Goal: Information Seeking & Learning: Learn about a topic

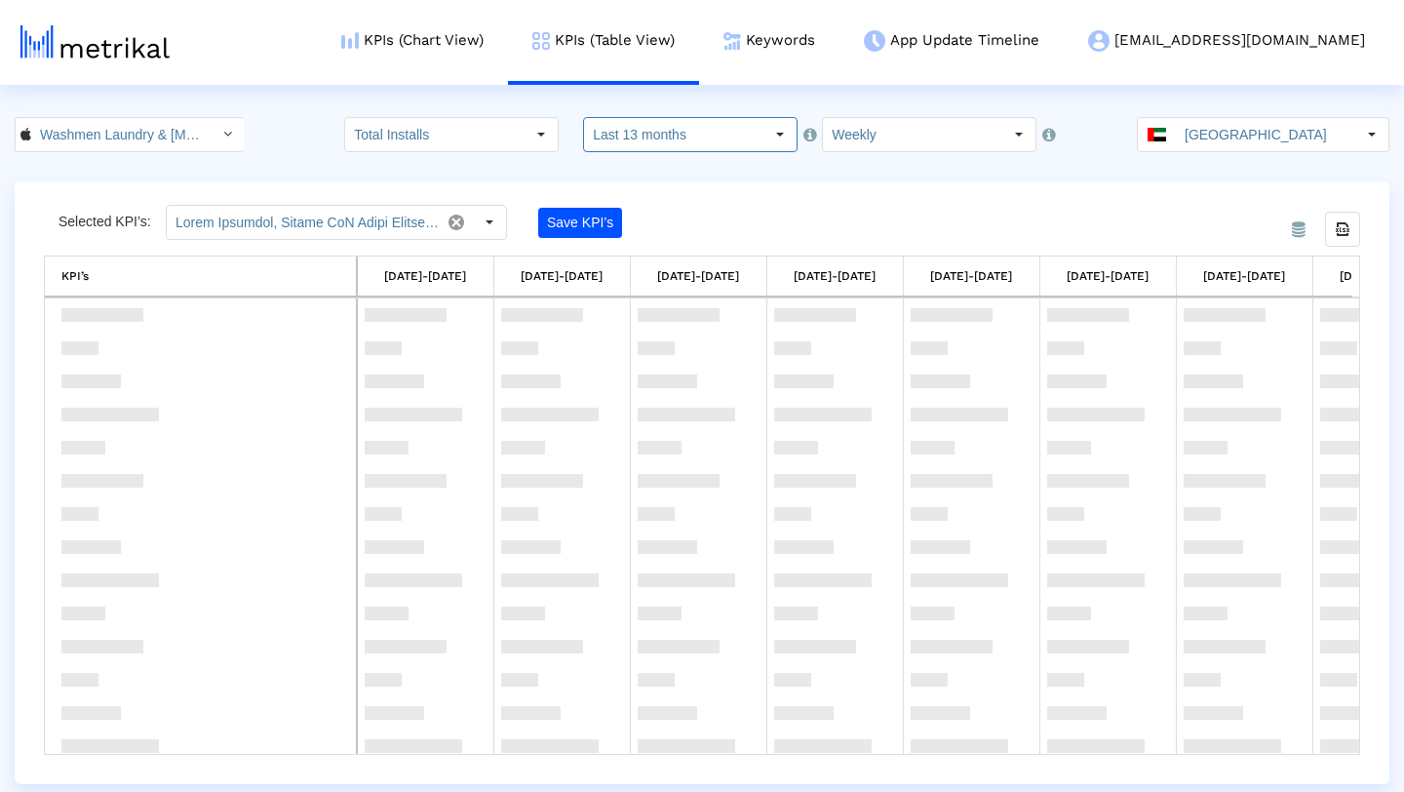
scroll to position [542, 0]
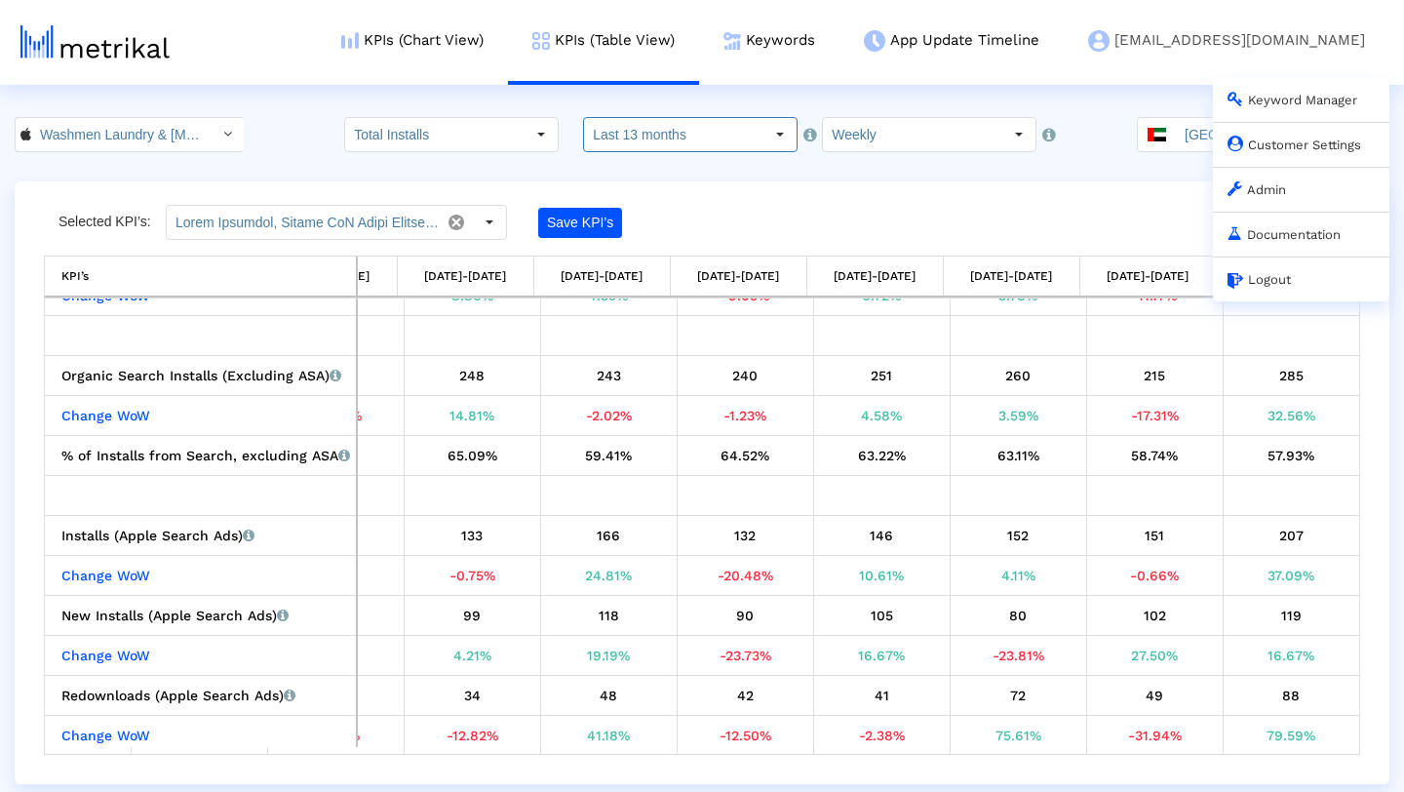
click at [1304, 44] on link "[EMAIL_ADDRESS][DOMAIN_NAME] Keyword Manager Customer Settings Admin Documentat…" at bounding box center [1227, 40] width 326 height 81
click at [1266, 190] on link "Admin" at bounding box center [1257, 189] width 59 height 15
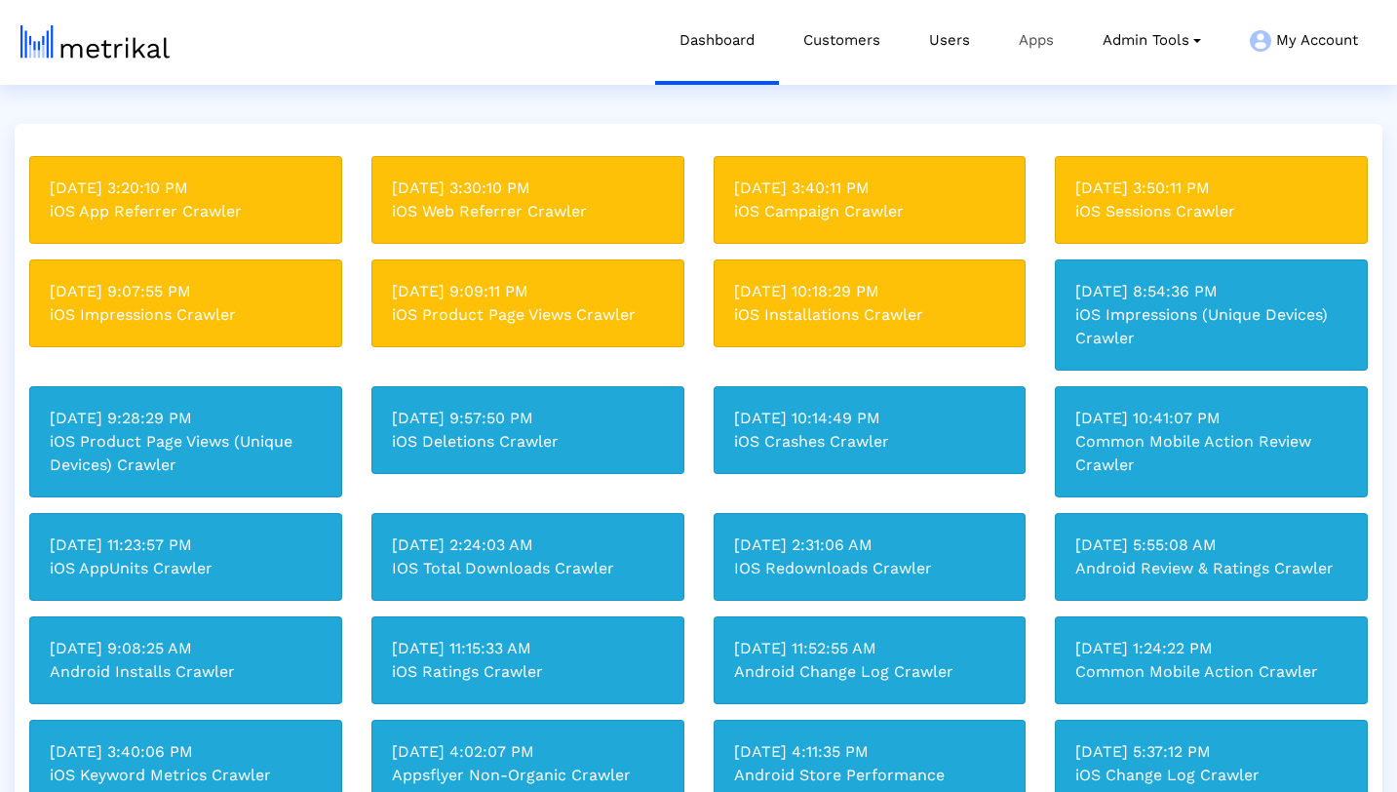
click at [1021, 38] on link "Apps" at bounding box center [1037, 40] width 84 height 81
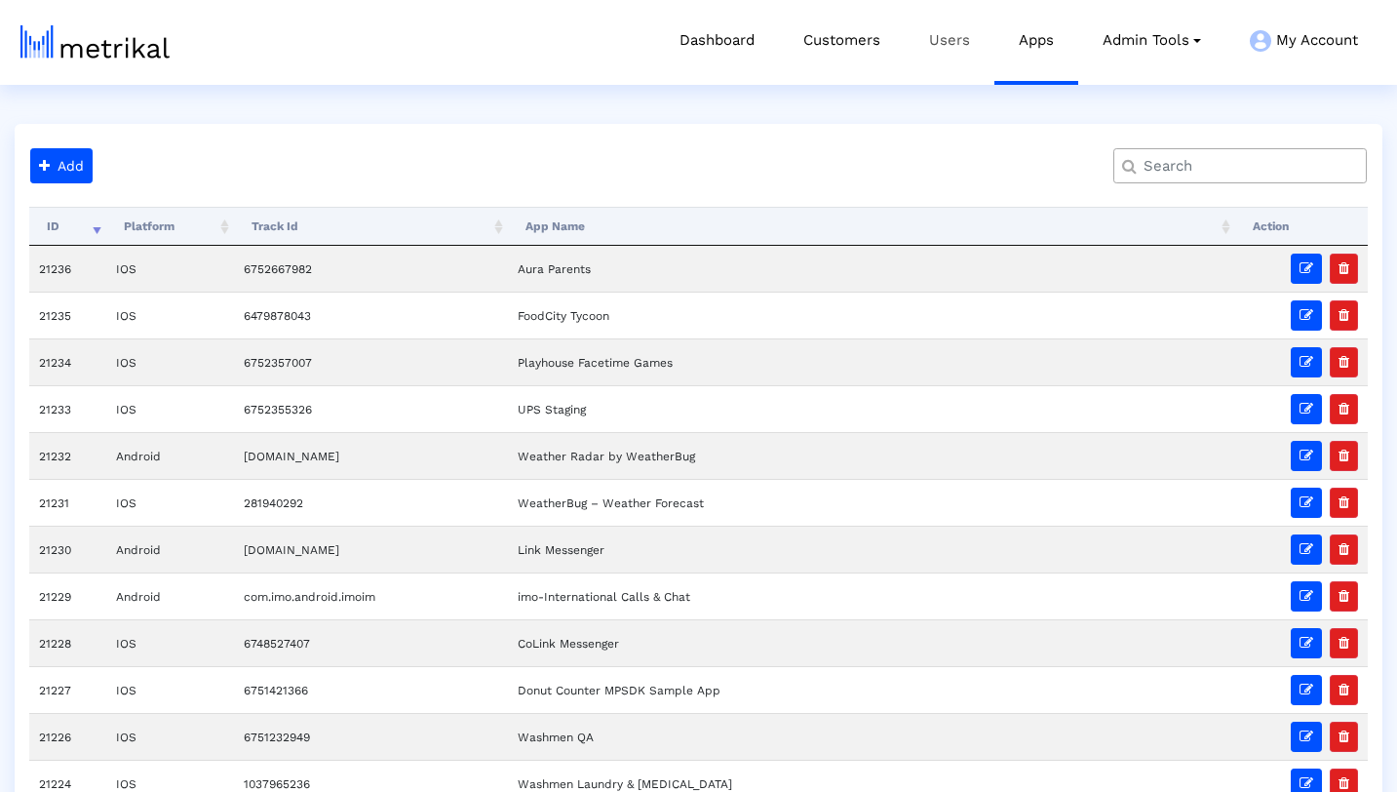
click at [950, 37] on link "Users" at bounding box center [950, 40] width 90 height 81
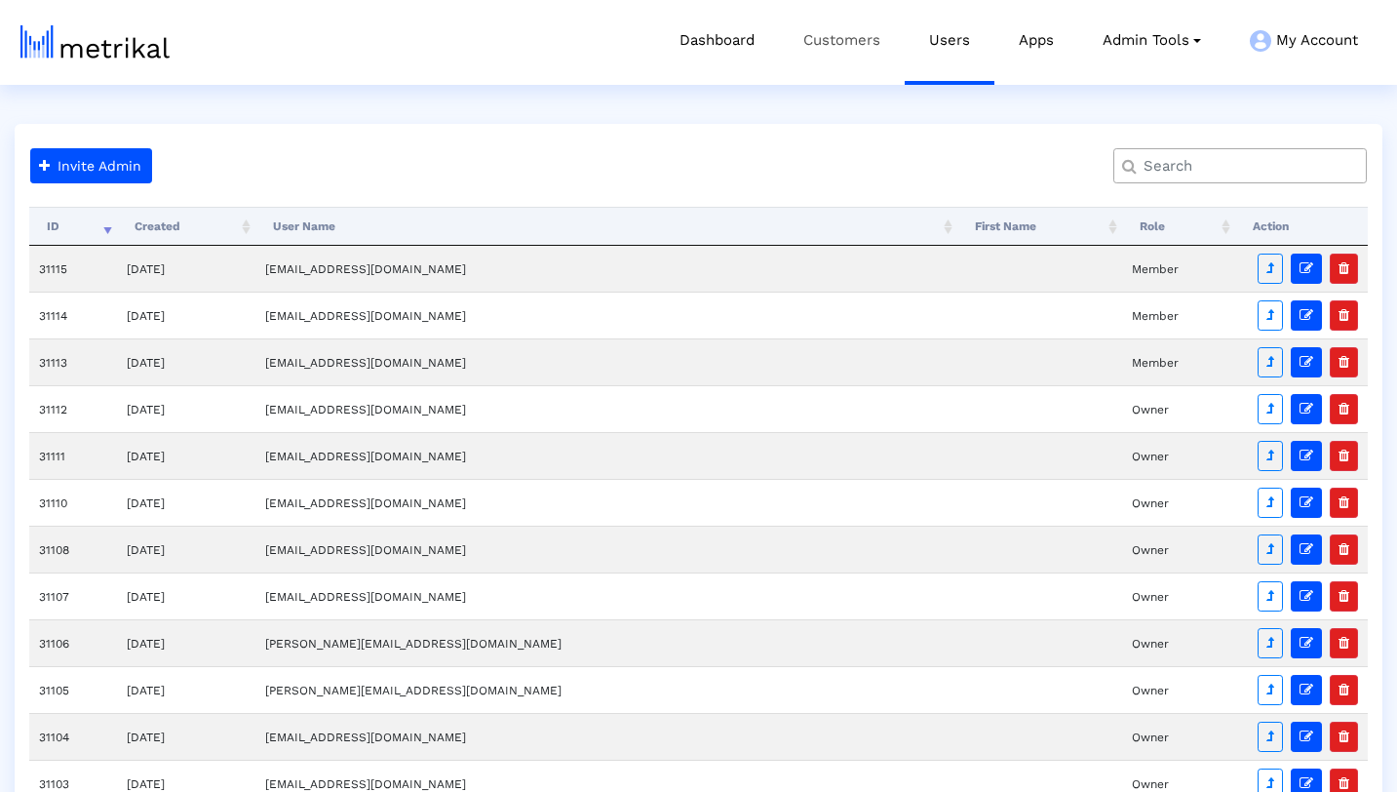
click at [837, 42] on link "Customers" at bounding box center [842, 40] width 126 height 81
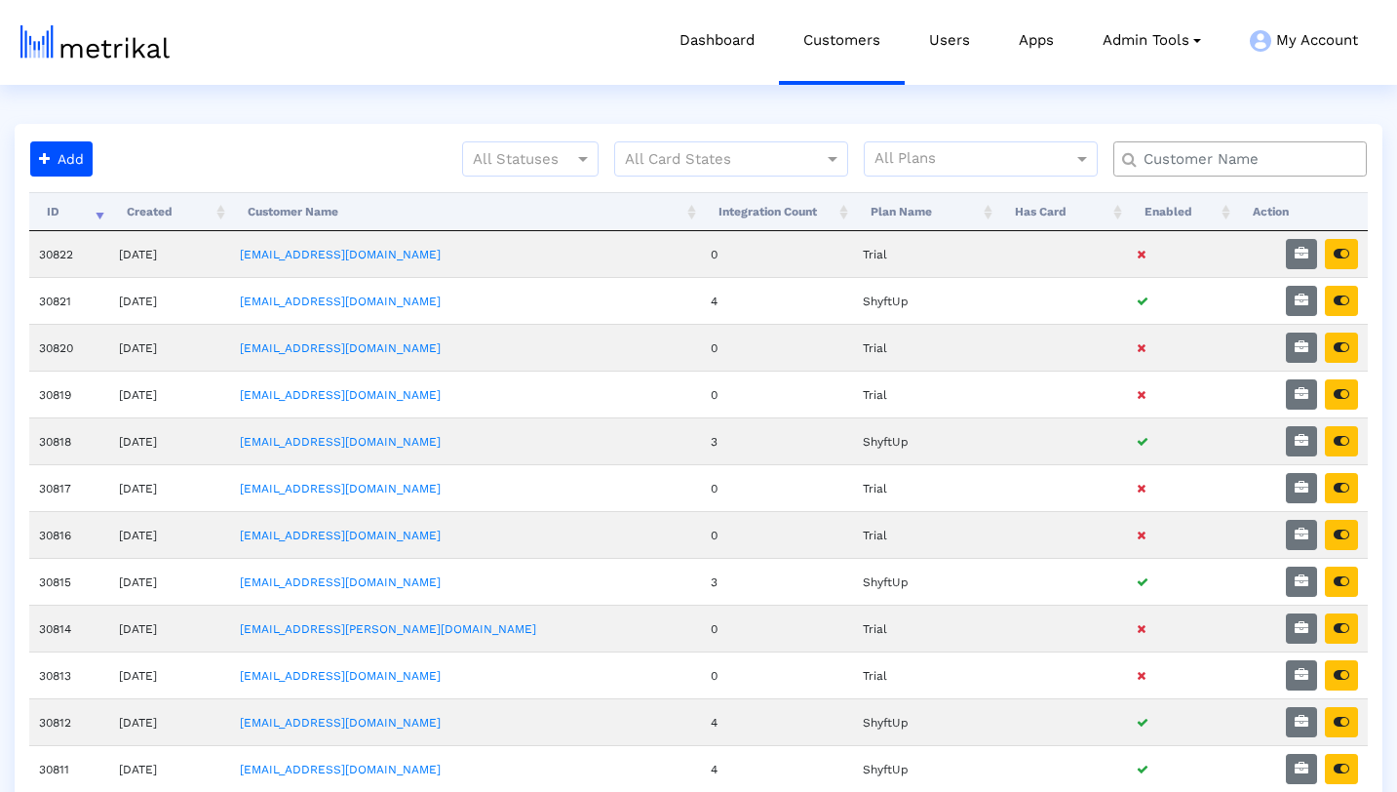
click at [1198, 154] on input "text" at bounding box center [1244, 159] width 229 height 20
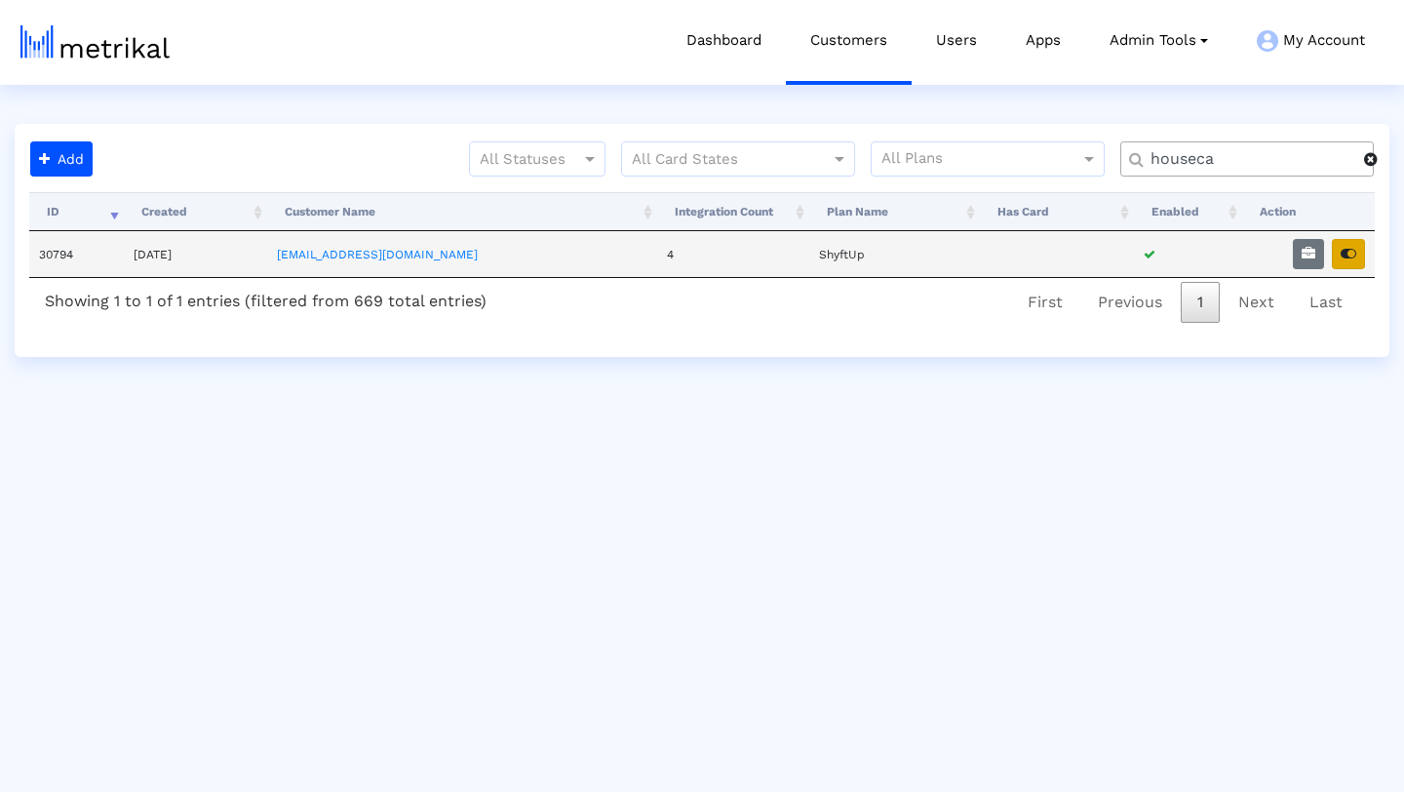
type input "houseca"
click at [1352, 256] on icon "button" at bounding box center [1349, 254] width 16 height 14
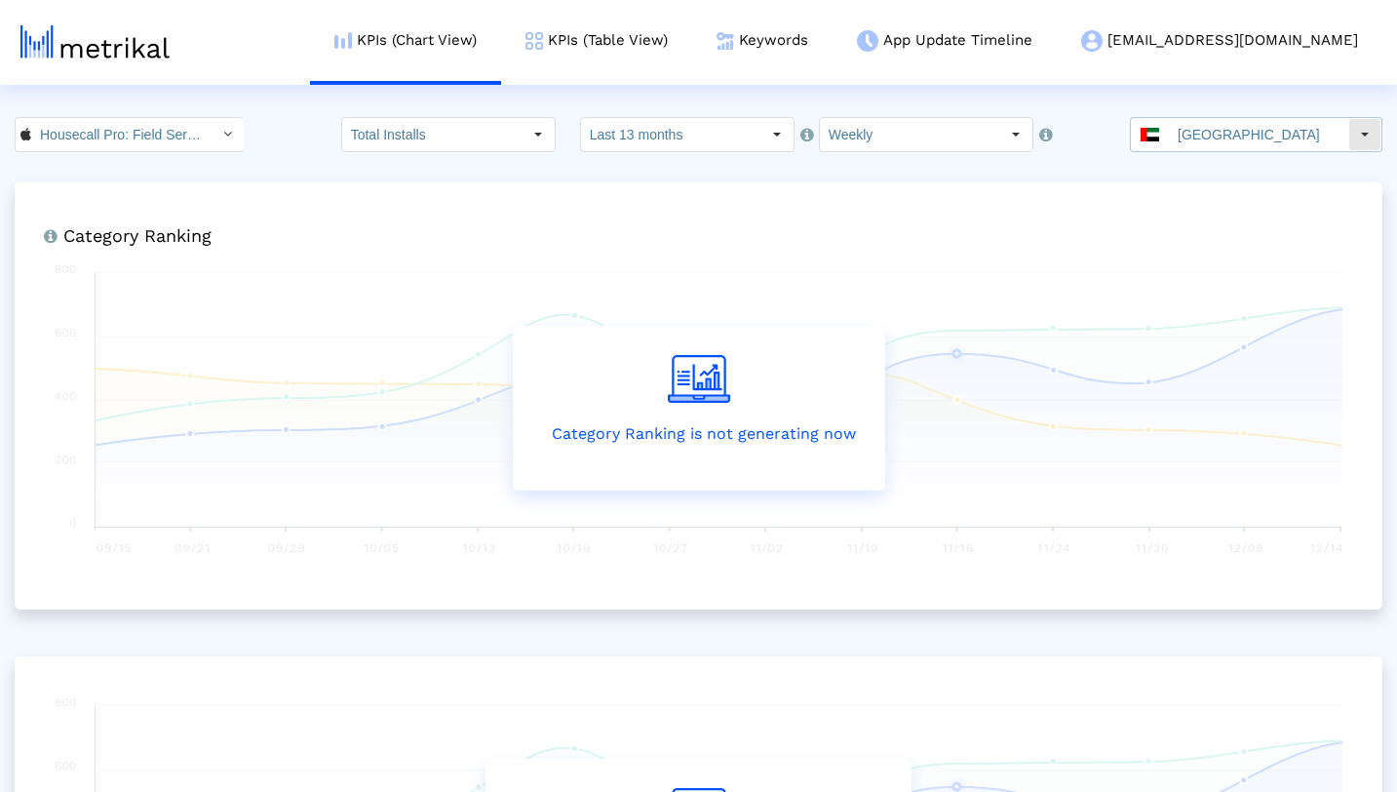
click at [1273, 137] on input "[GEOGRAPHIC_DATA]" at bounding box center [1258, 134] width 179 height 33
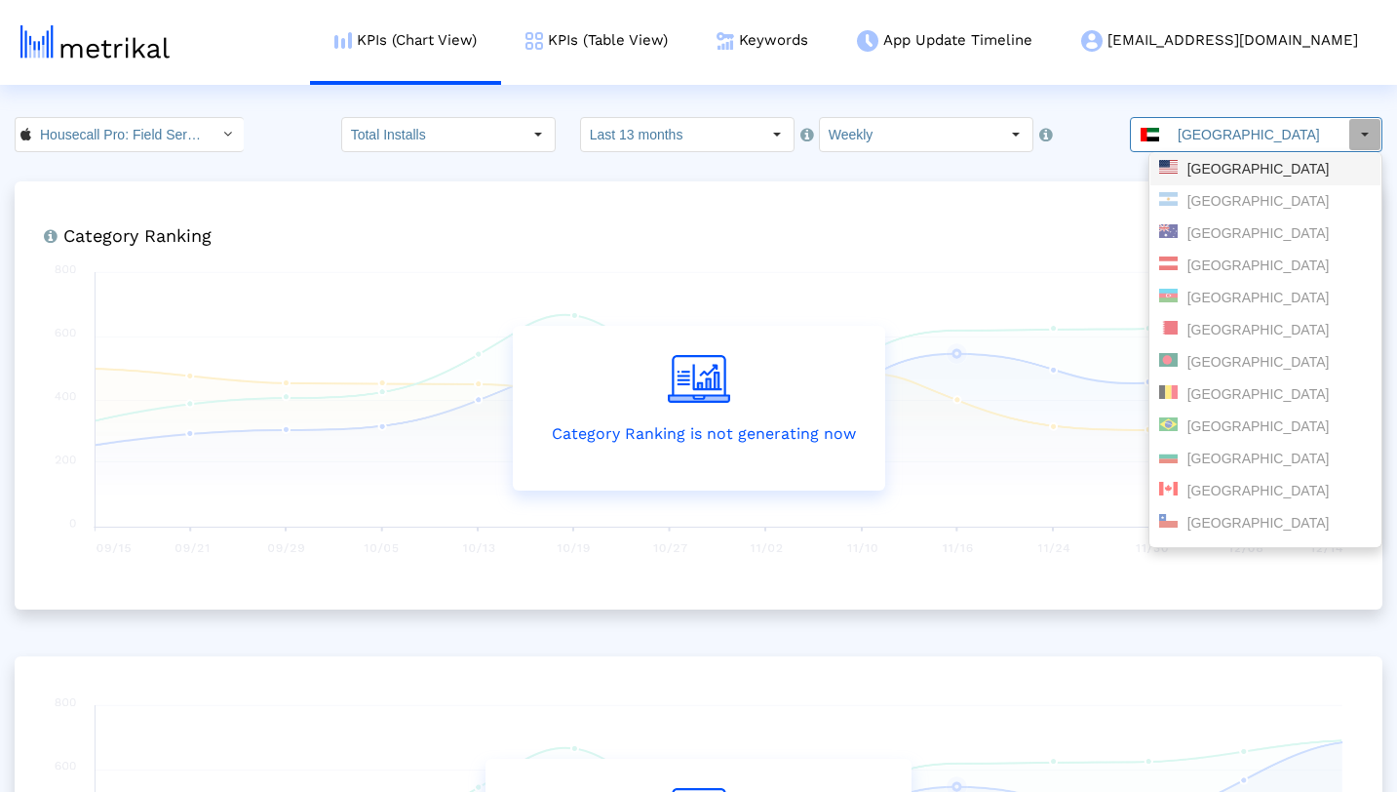
click at [1267, 172] on div "United States" at bounding box center [1265, 169] width 213 height 19
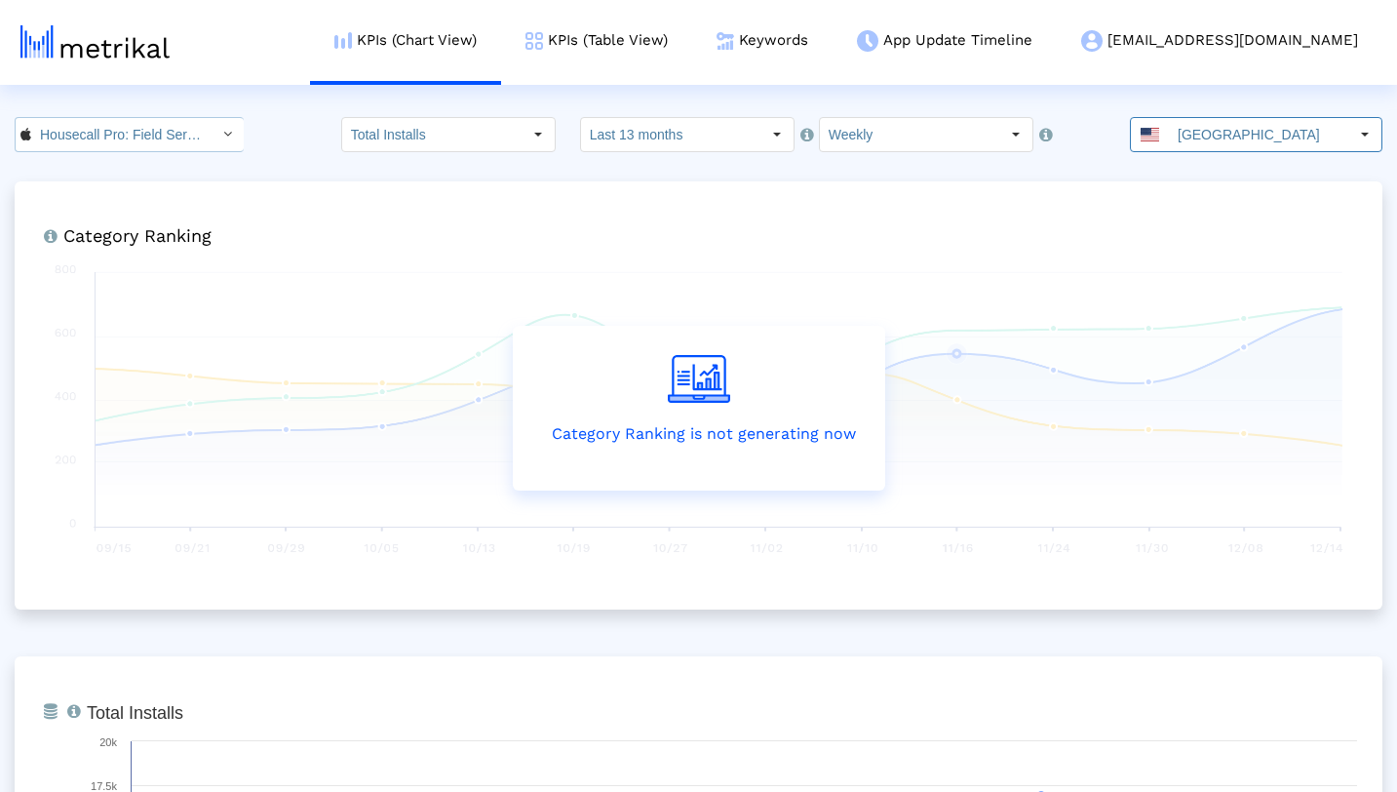
click at [223, 135] on icon "Select" at bounding box center [227, 134] width 9 height 14
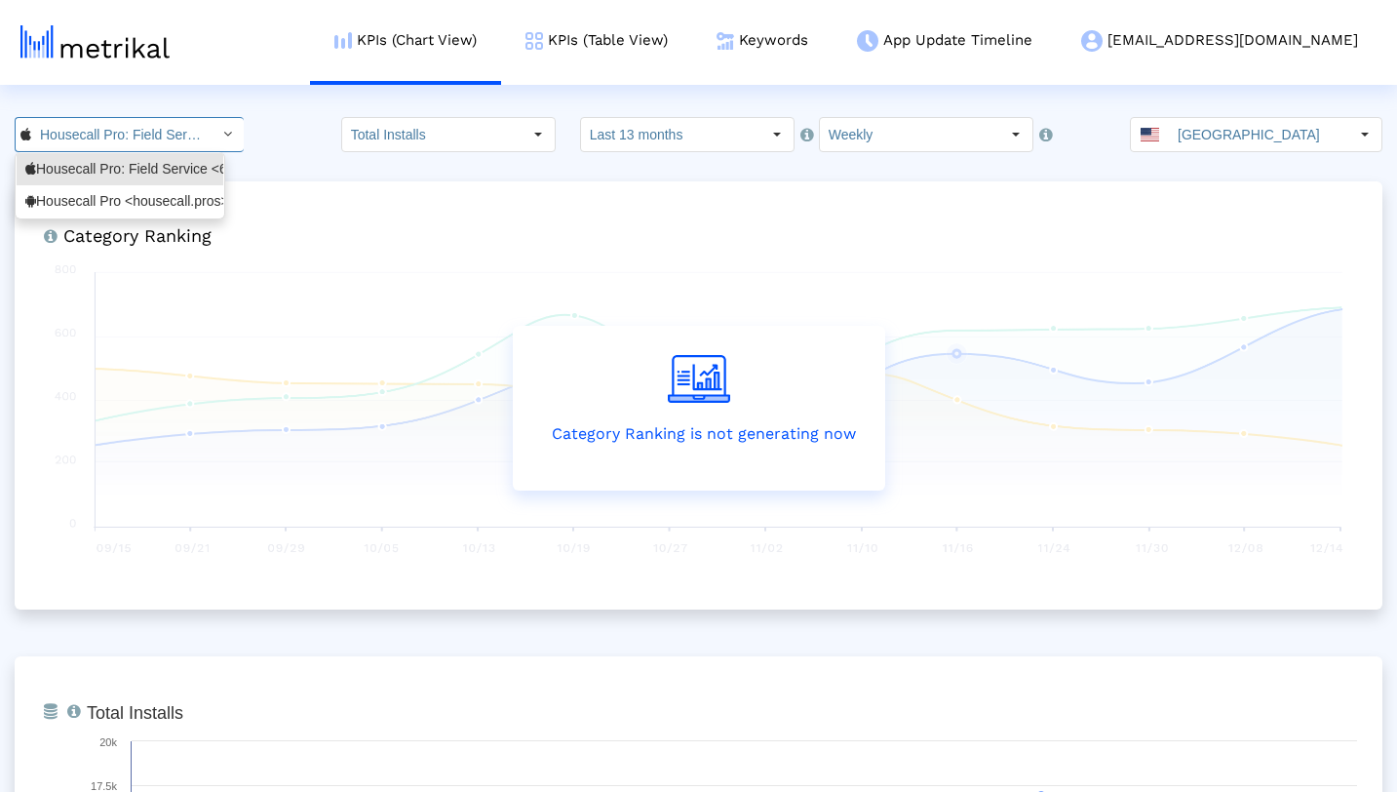
scroll to position [0, 120]
click at [186, 201] on div "Housecall Pro <housecall.pros>" at bounding box center [119, 201] width 189 height 19
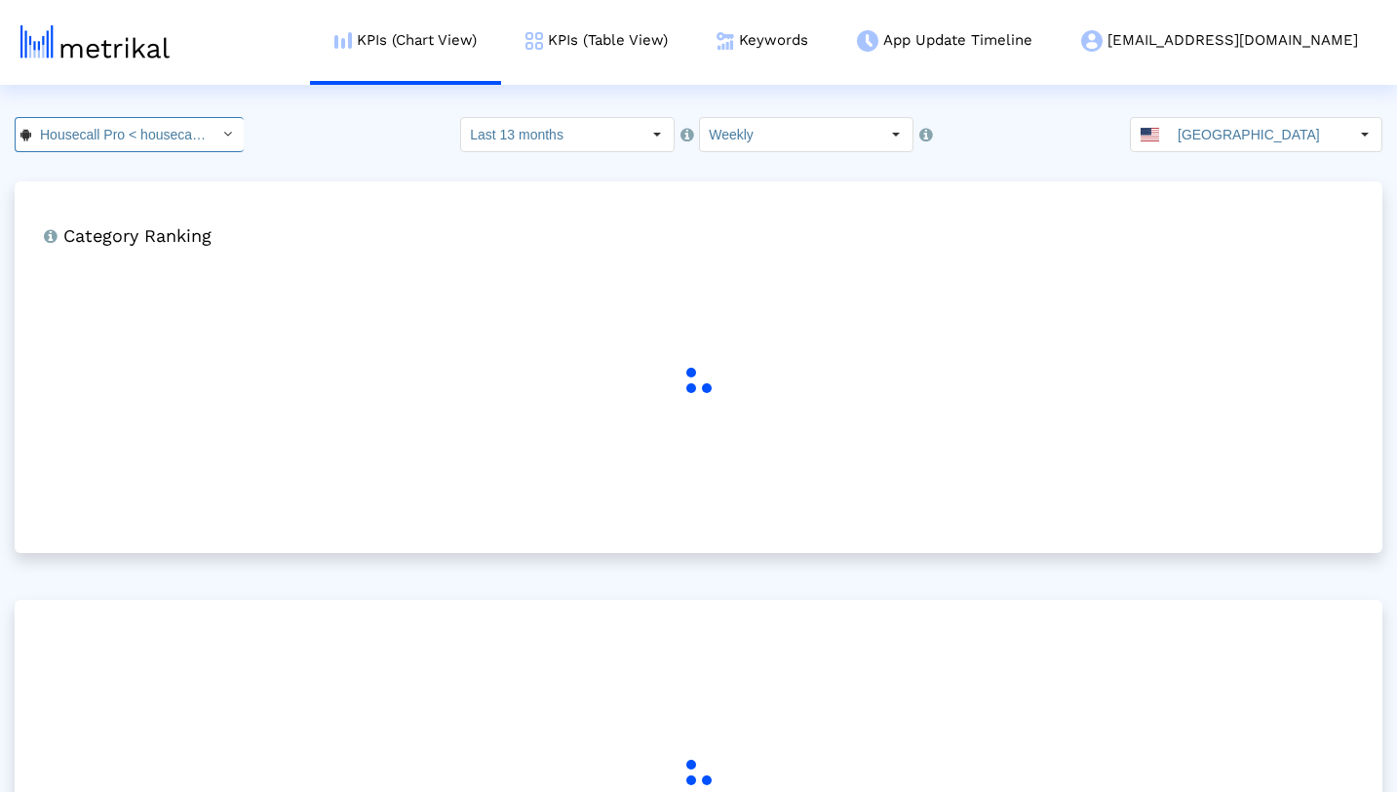
scroll to position [0, 55]
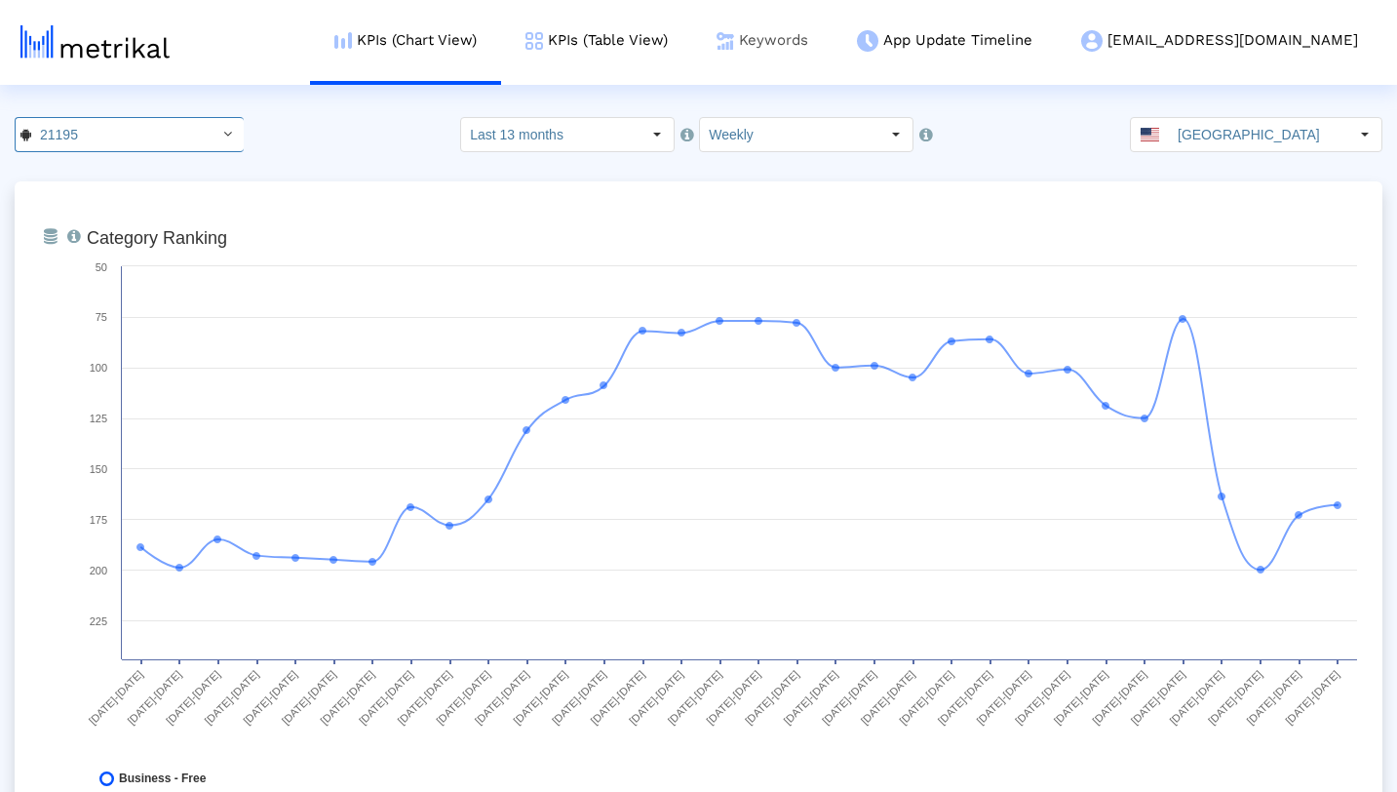
click at [832, 46] on link "Keywords" at bounding box center [762, 40] width 140 height 81
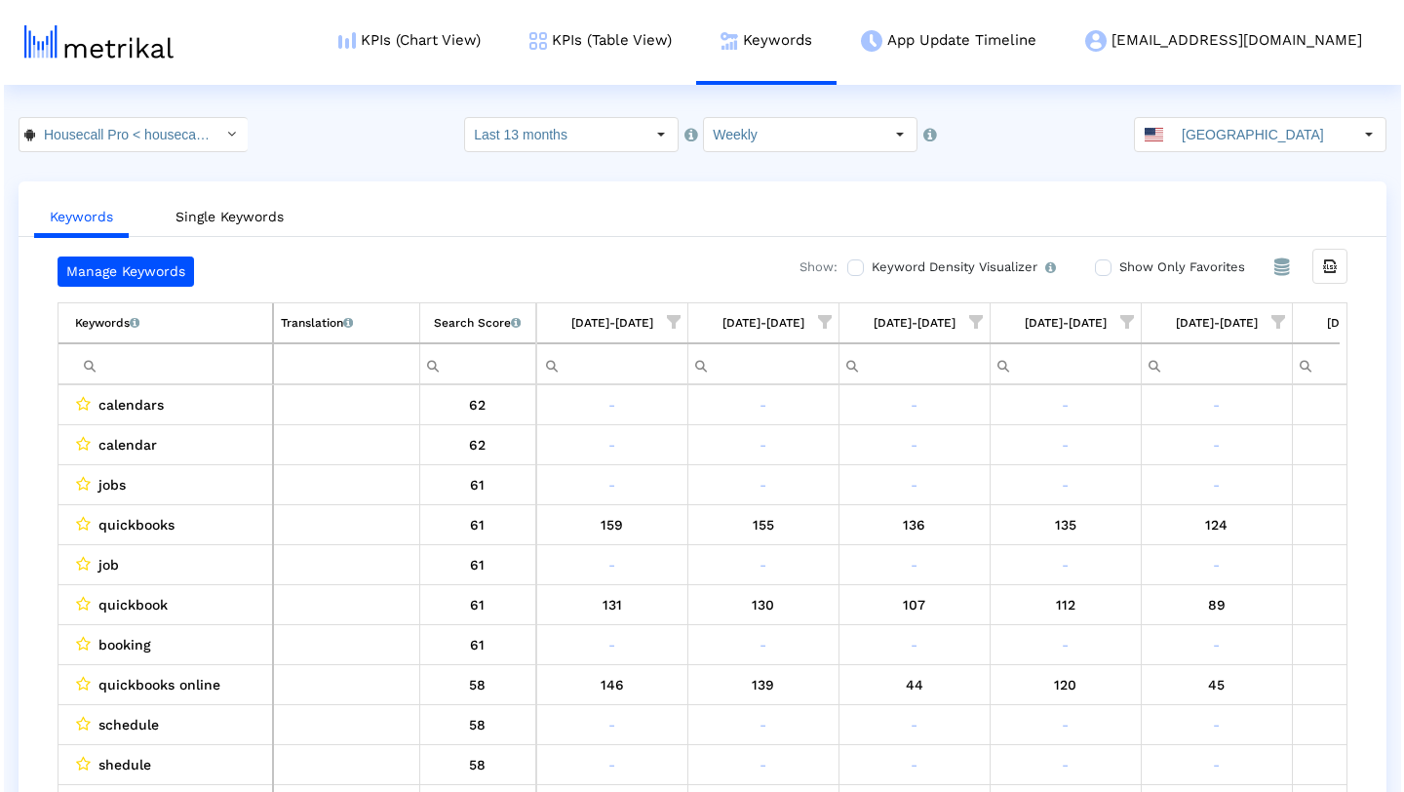
scroll to position [0, 2975]
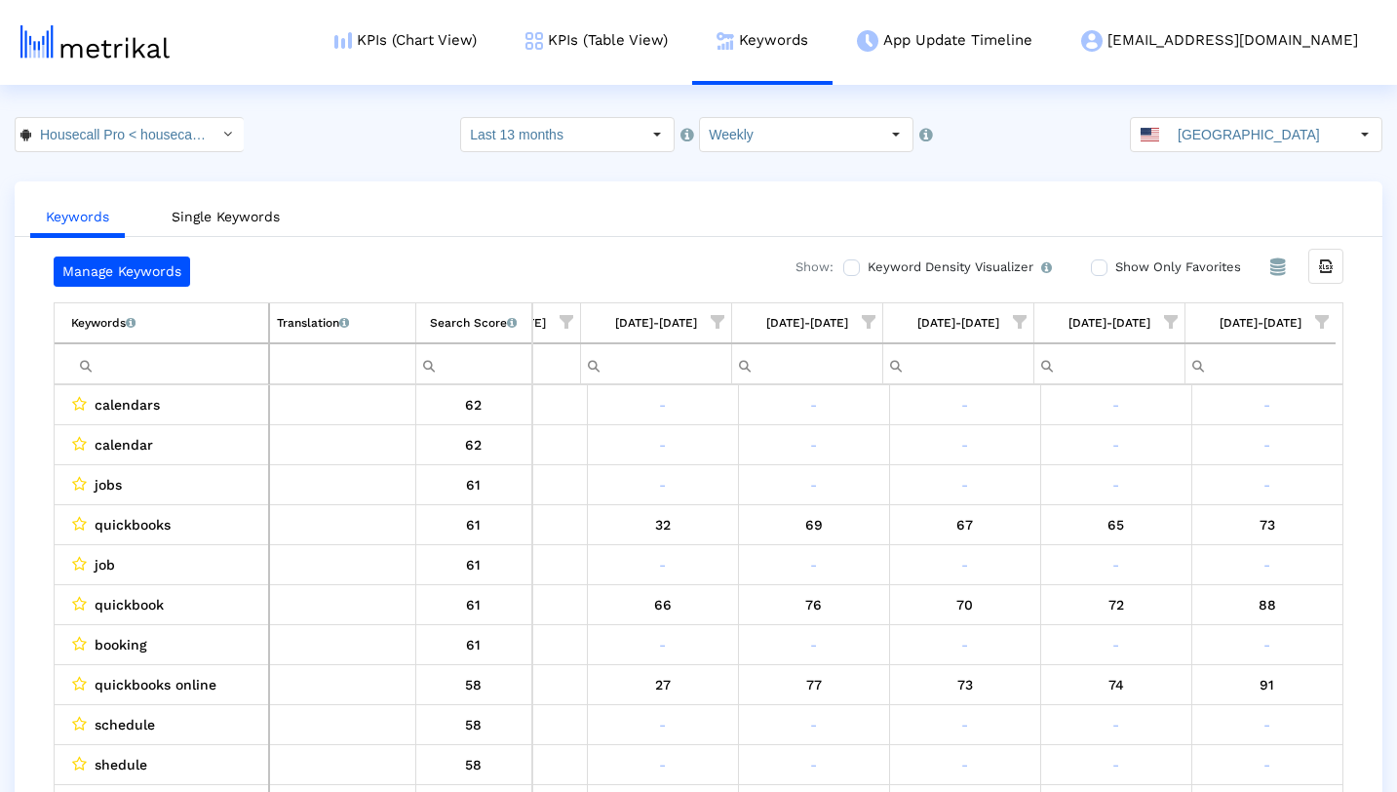
click at [200, 354] on input "Filter cell" at bounding box center [169, 364] width 197 height 32
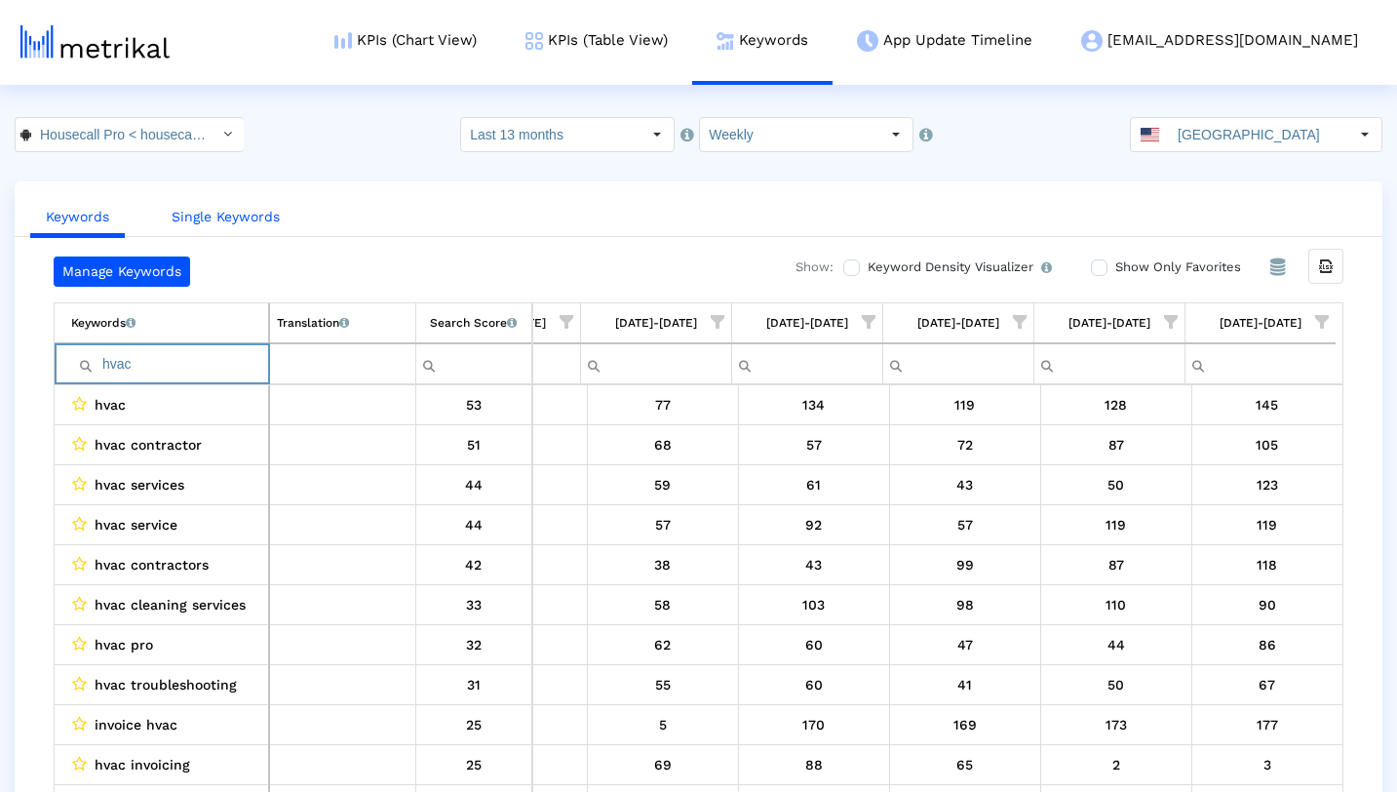
type input "hvac"
click at [256, 208] on link "Single Keywords" at bounding box center [225, 217] width 139 height 36
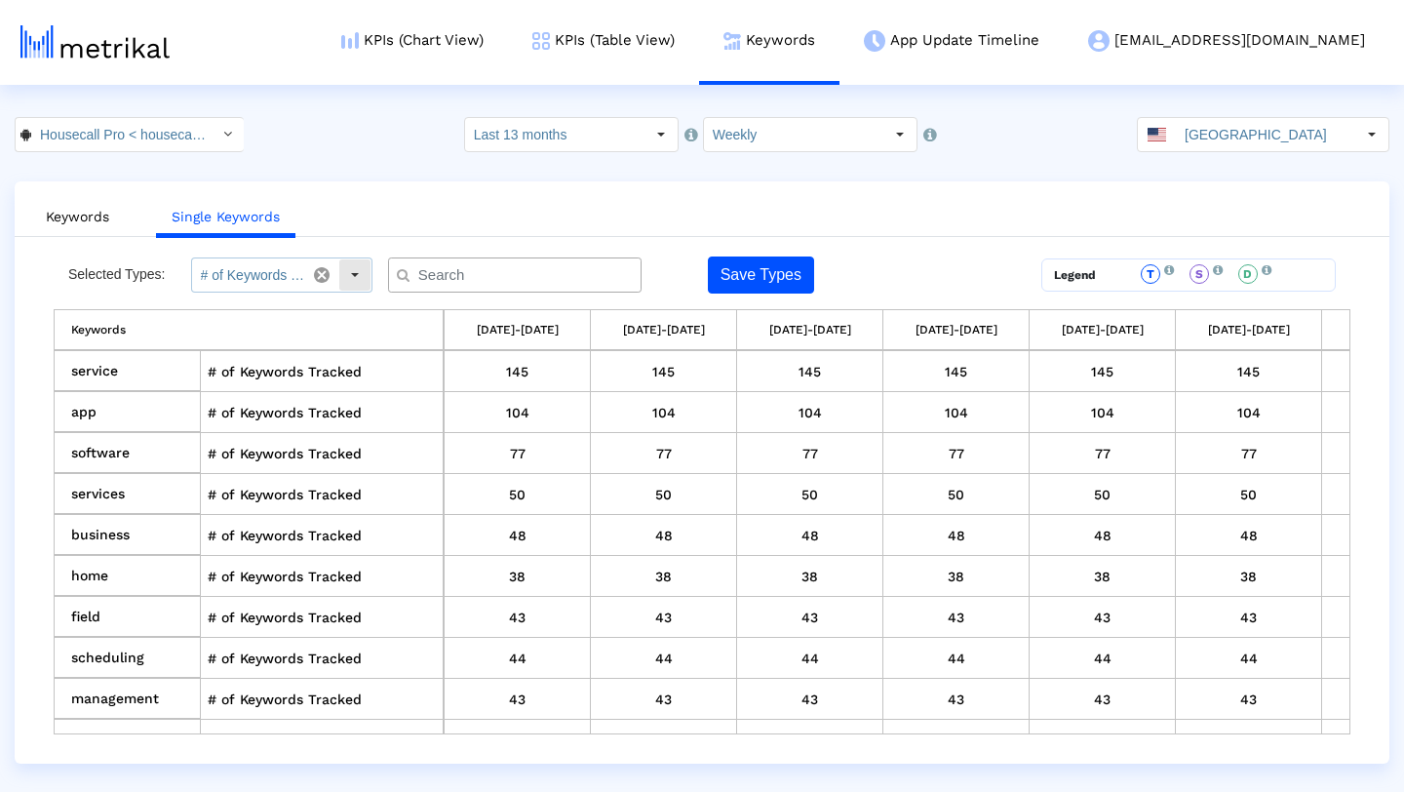
click at [356, 275] on div "Select" at bounding box center [354, 274] width 31 height 31
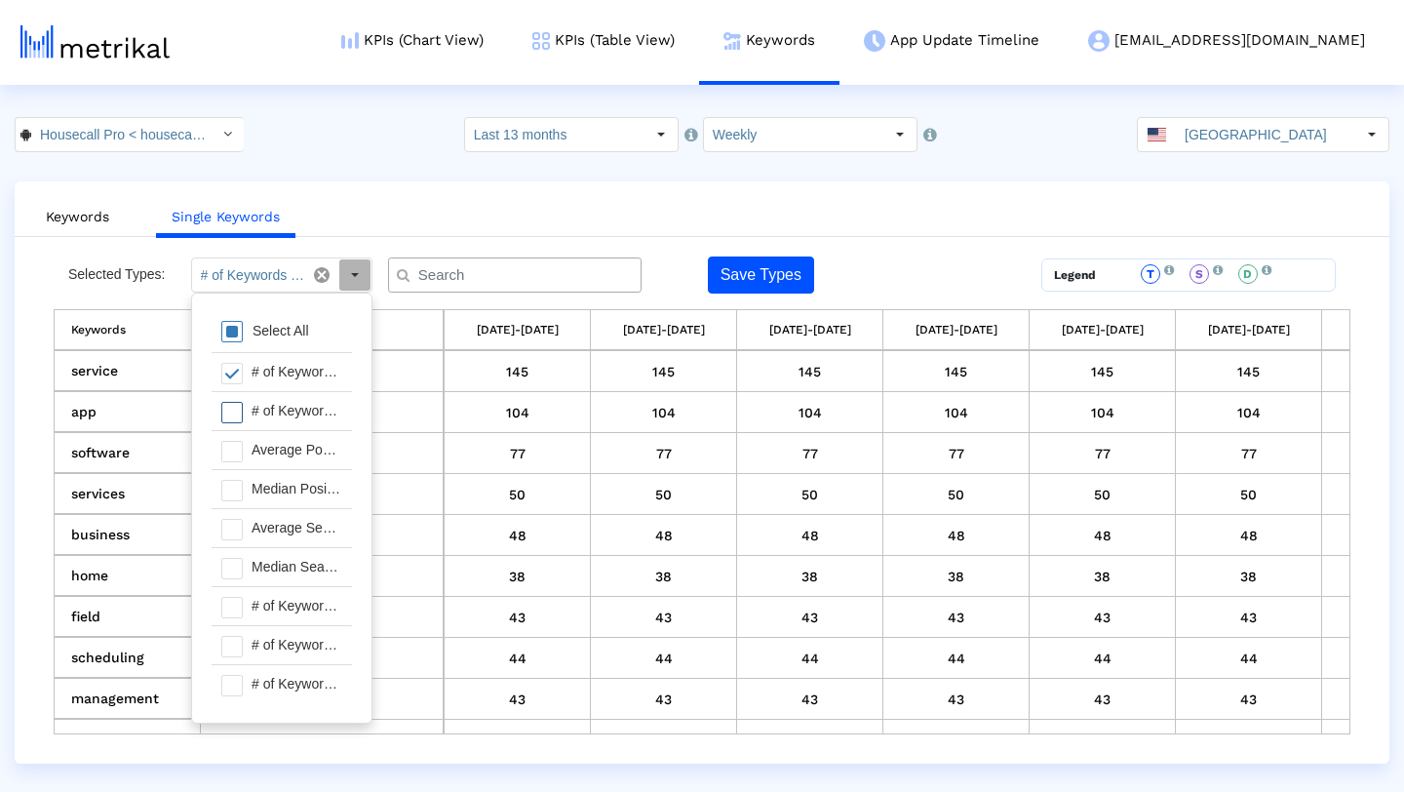
click at [228, 404] on span at bounding box center [231, 412] width 21 height 21
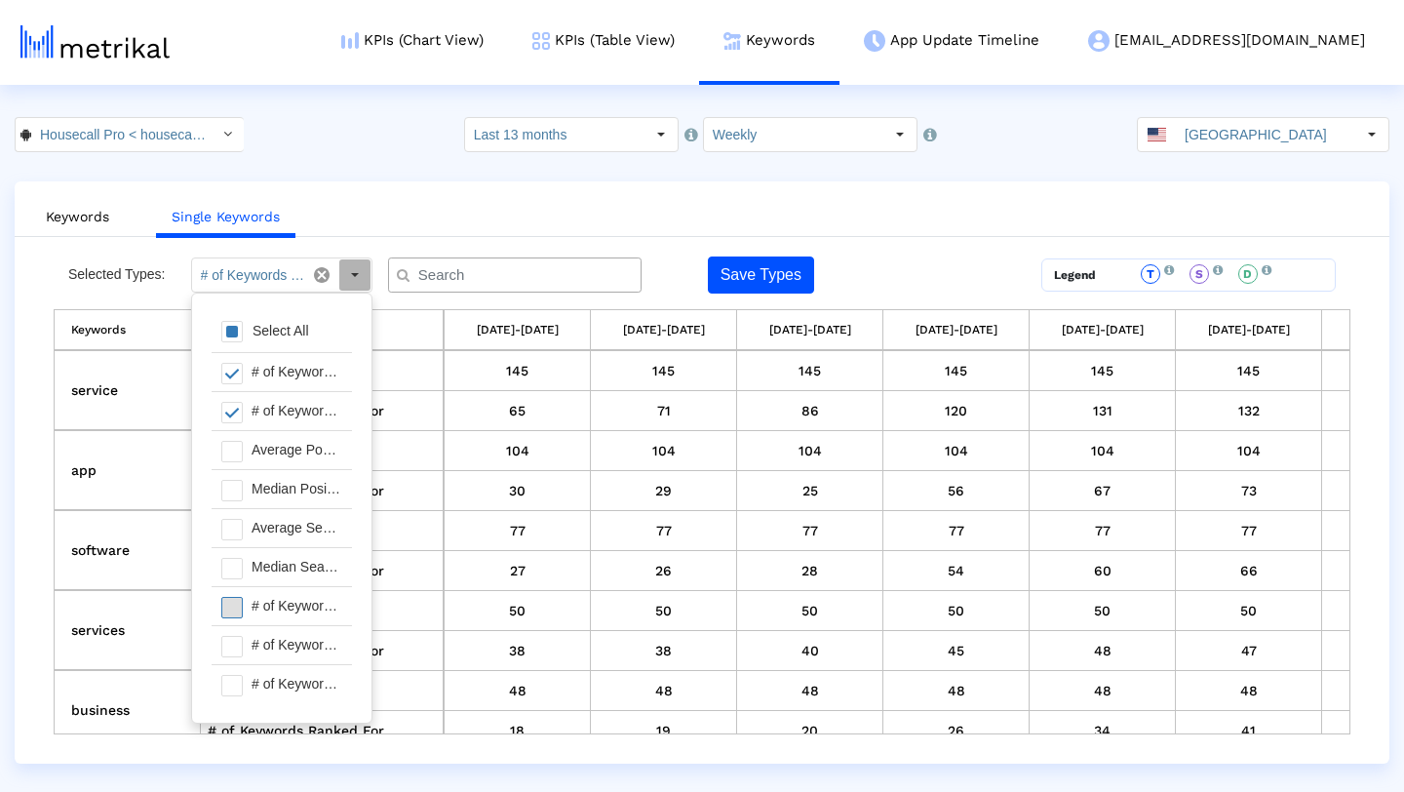
click at [230, 610] on span at bounding box center [231, 607] width 21 height 21
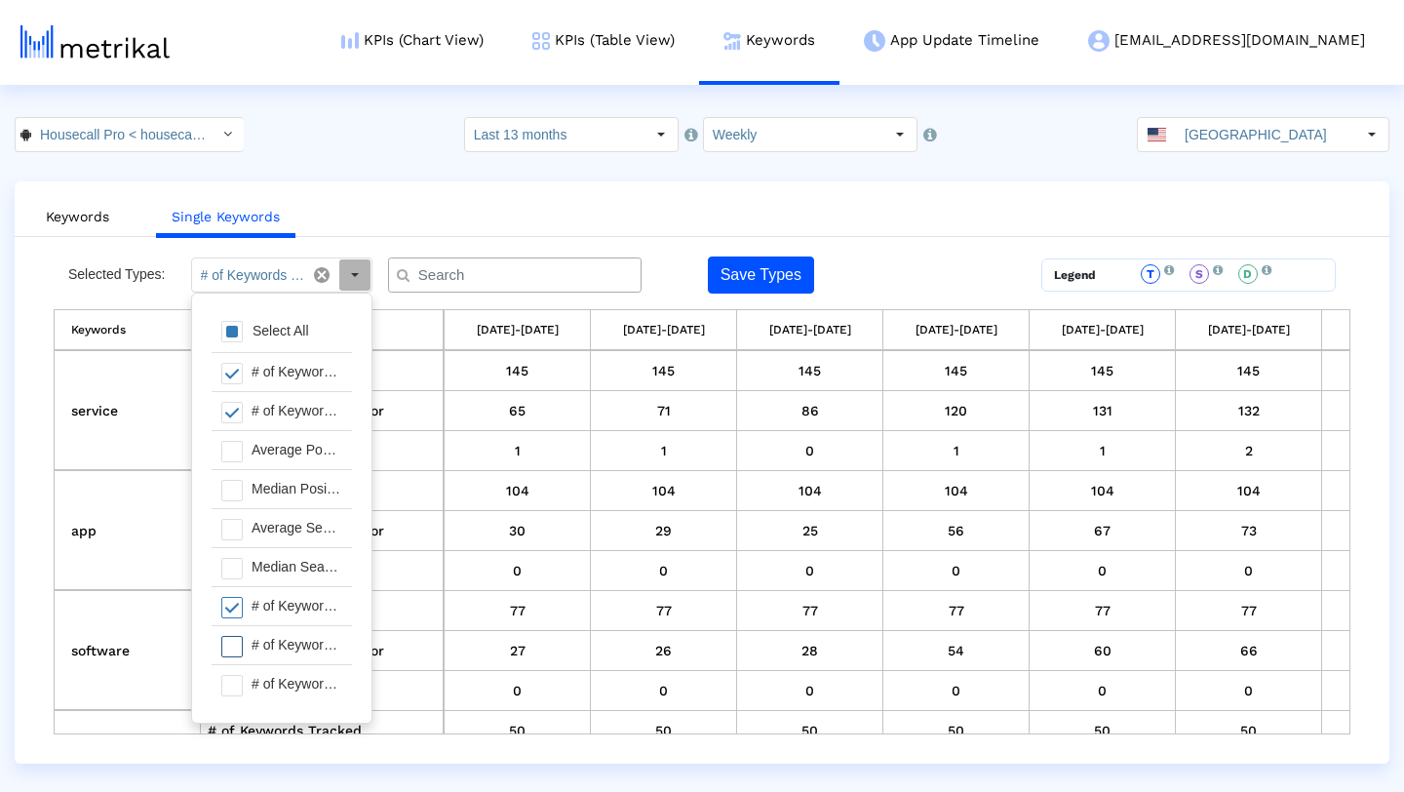
click at [230, 636] on span at bounding box center [231, 646] width 21 height 21
click at [232, 676] on span at bounding box center [231, 685] width 21 height 21
type input "# of Keywords Tracked, # of Keywords Ranked For, # of Keywords in Top 1, # of K…"
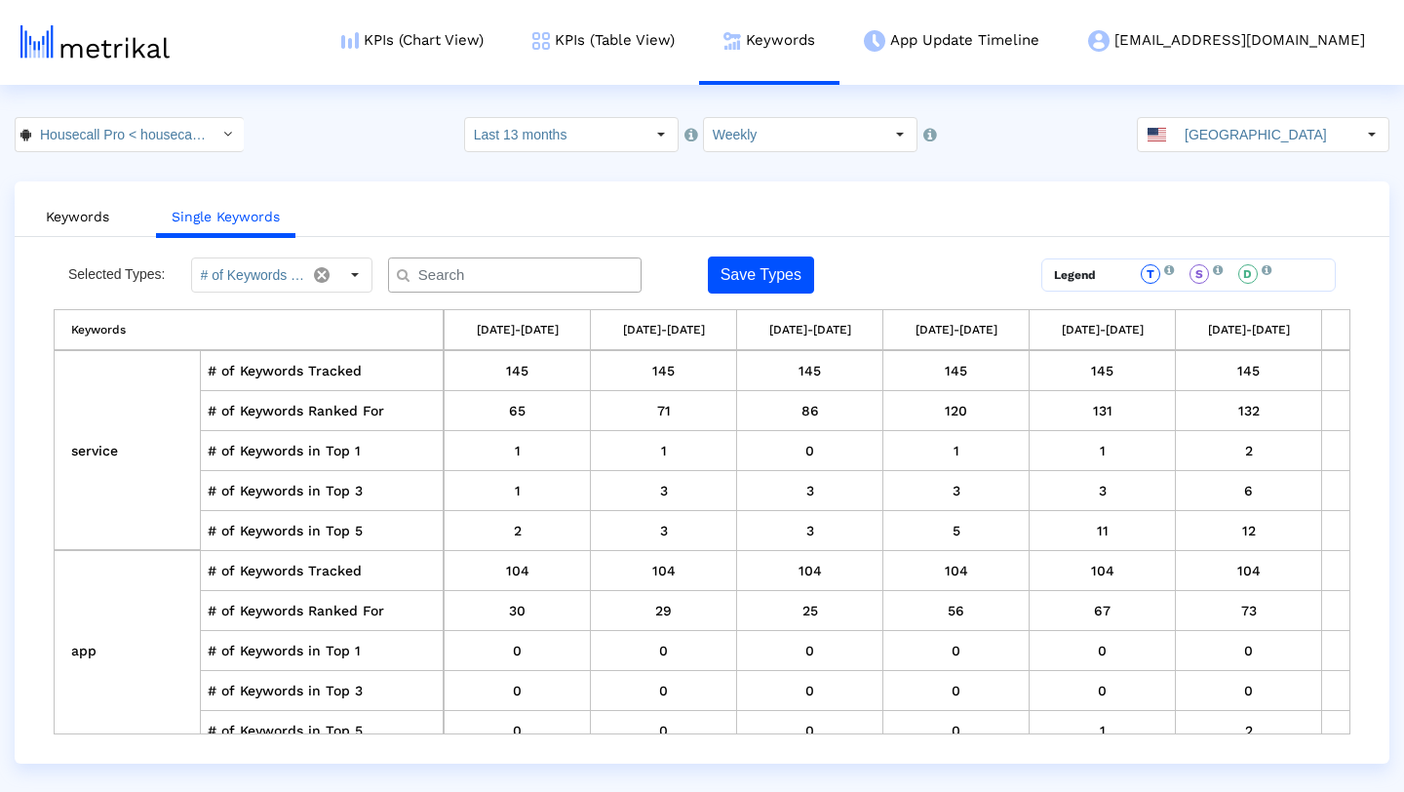
click at [789, 204] on ul "Keywords Single Keywords" at bounding box center [702, 214] width 1375 height 46
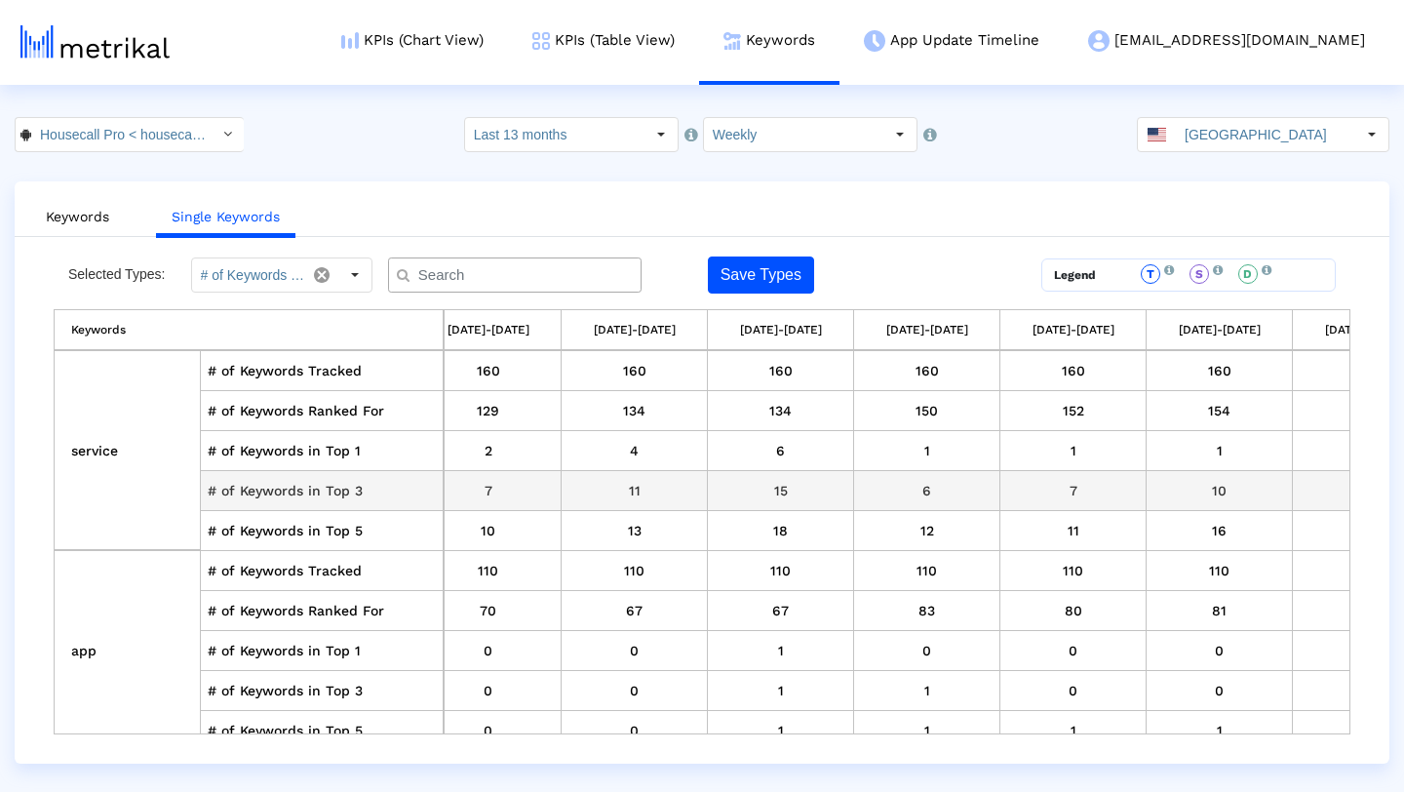
scroll to position [0, 2758]
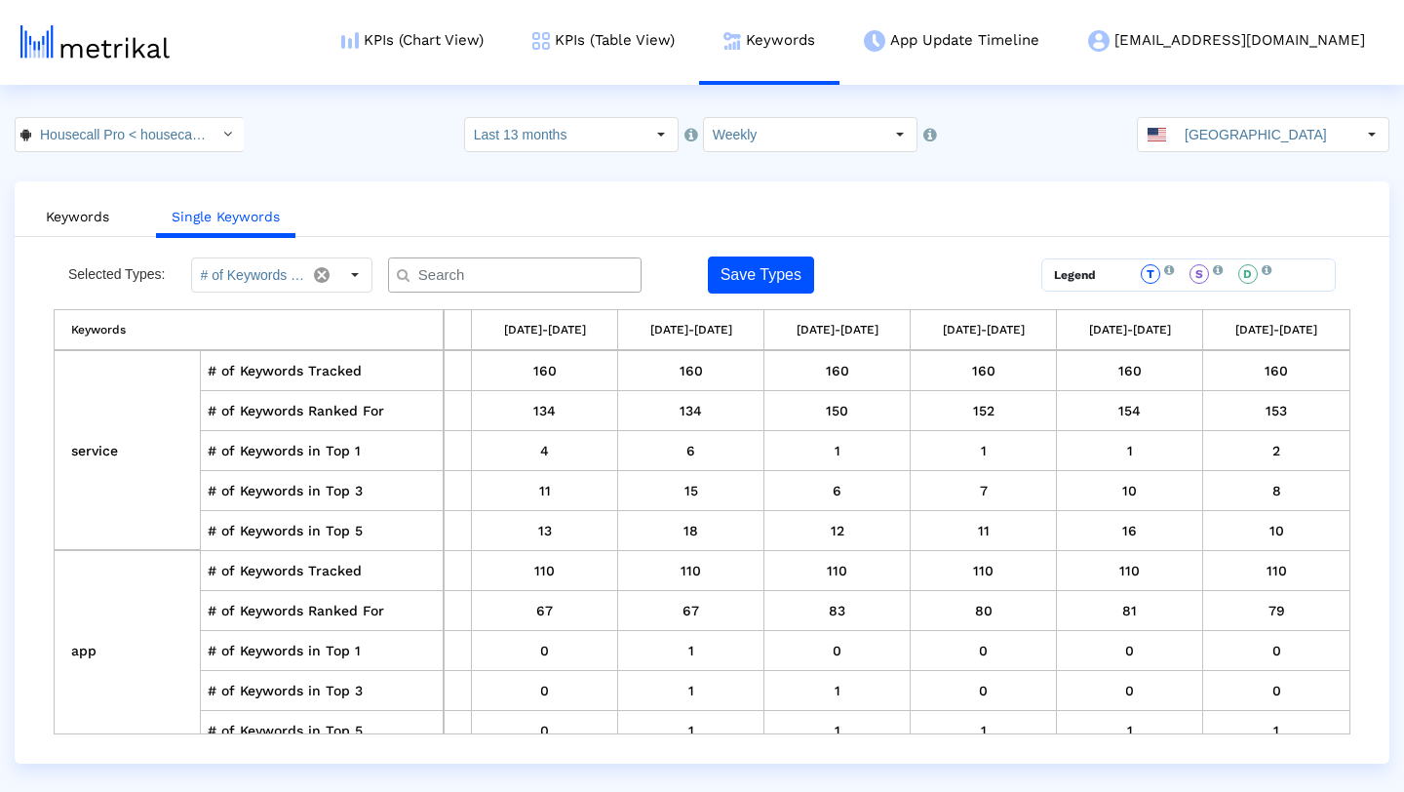
click at [617, 279] on input "text" at bounding box center [519, 275] width 229 height 20
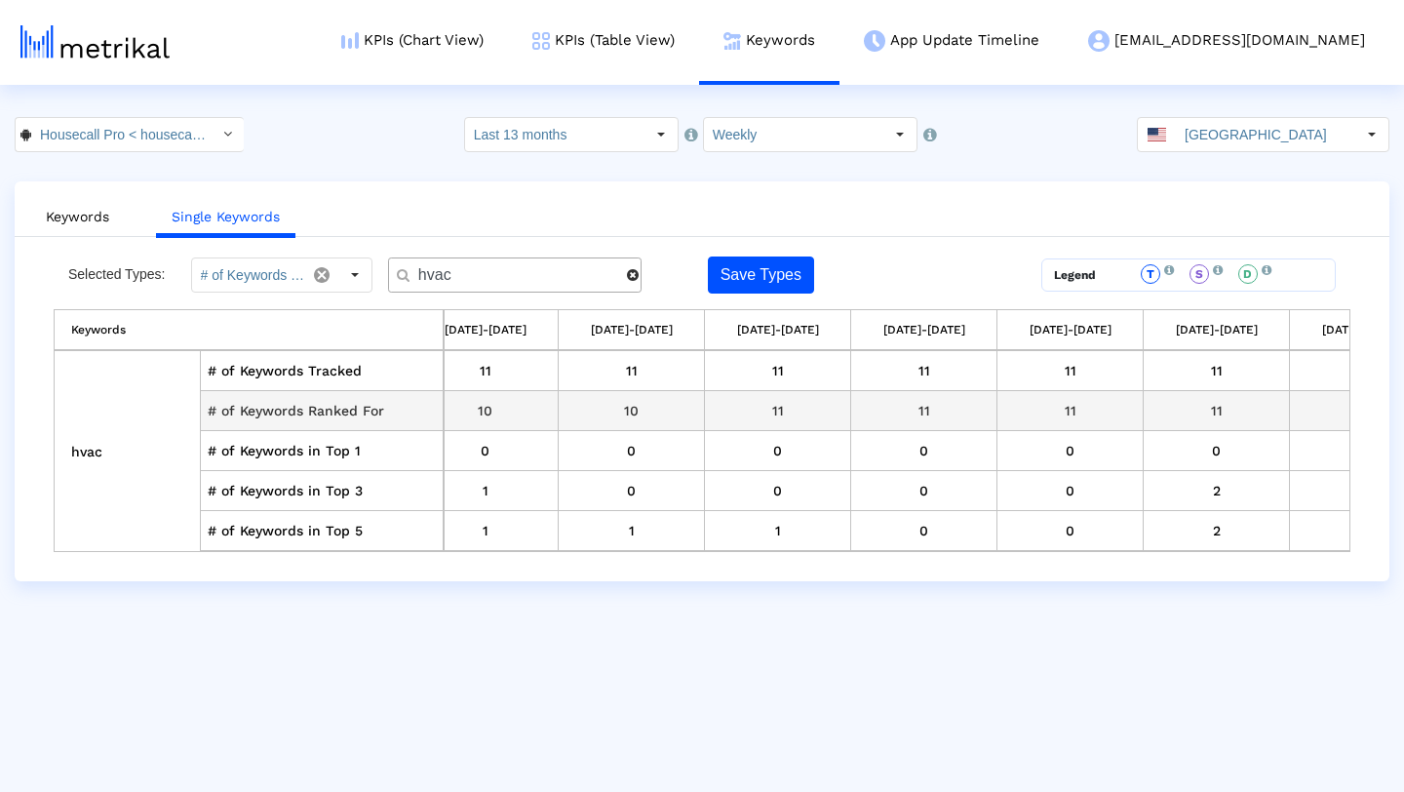
scroll to position [0, 2752]
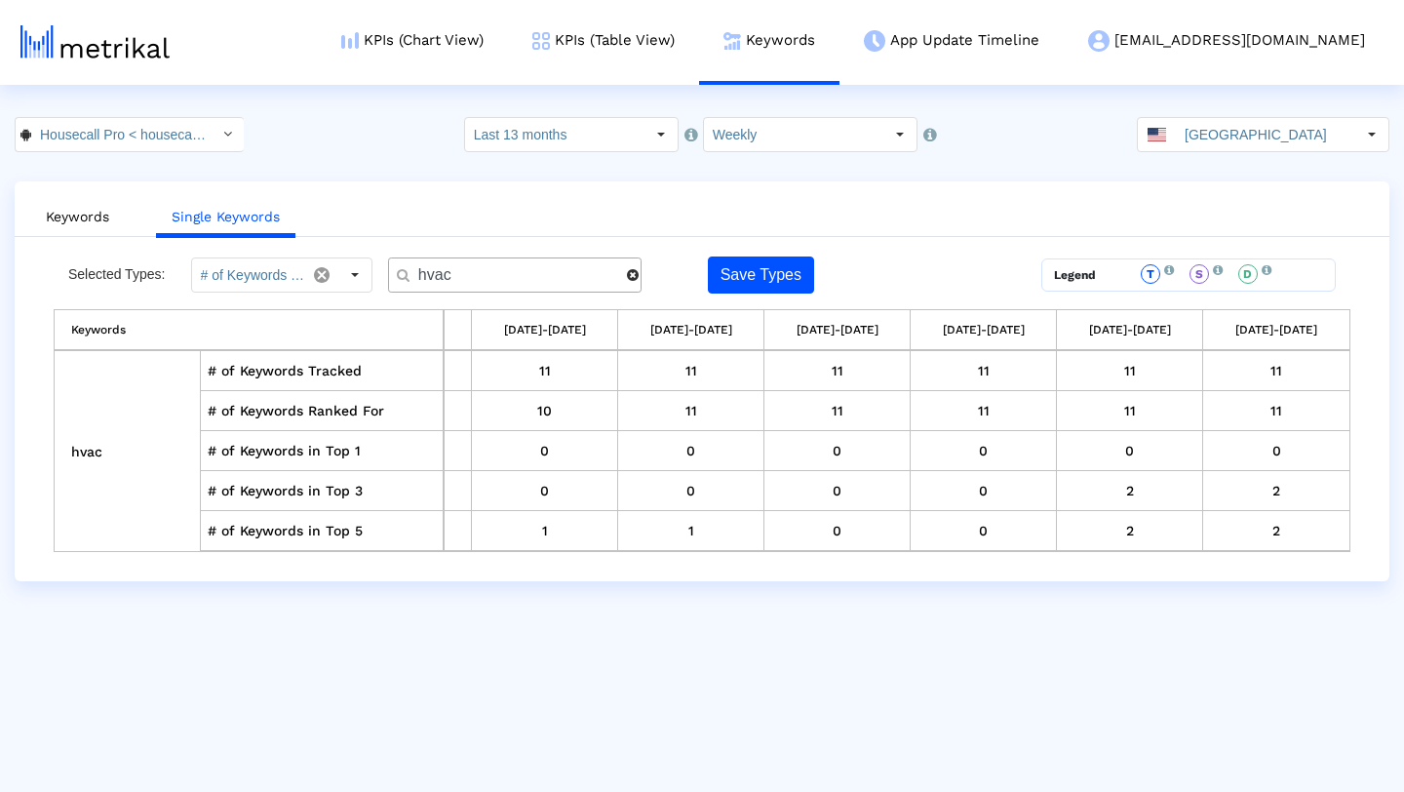
drag, startPoint x: 555, startPoint y: 279, endPoint x: 360, endPoint y: 274, distance: 195.1
click at [360, 274] on div "Selected Types: # of Keywords Tracked, # of Keywords Ranked For, # of Keywords …" at bounding box center [540, 274] width 973 height 37
drag, startPoint x: 510, startPoint y: 278, endPoint x: 336, endPoint y: 265, distance: 174.0
click at [336, 265] on div "Selected Types: # of Keywords Tracked, # of Keywords Ranked For, # of Keywords …" at bounding box center [540, 274] width 973 height 37
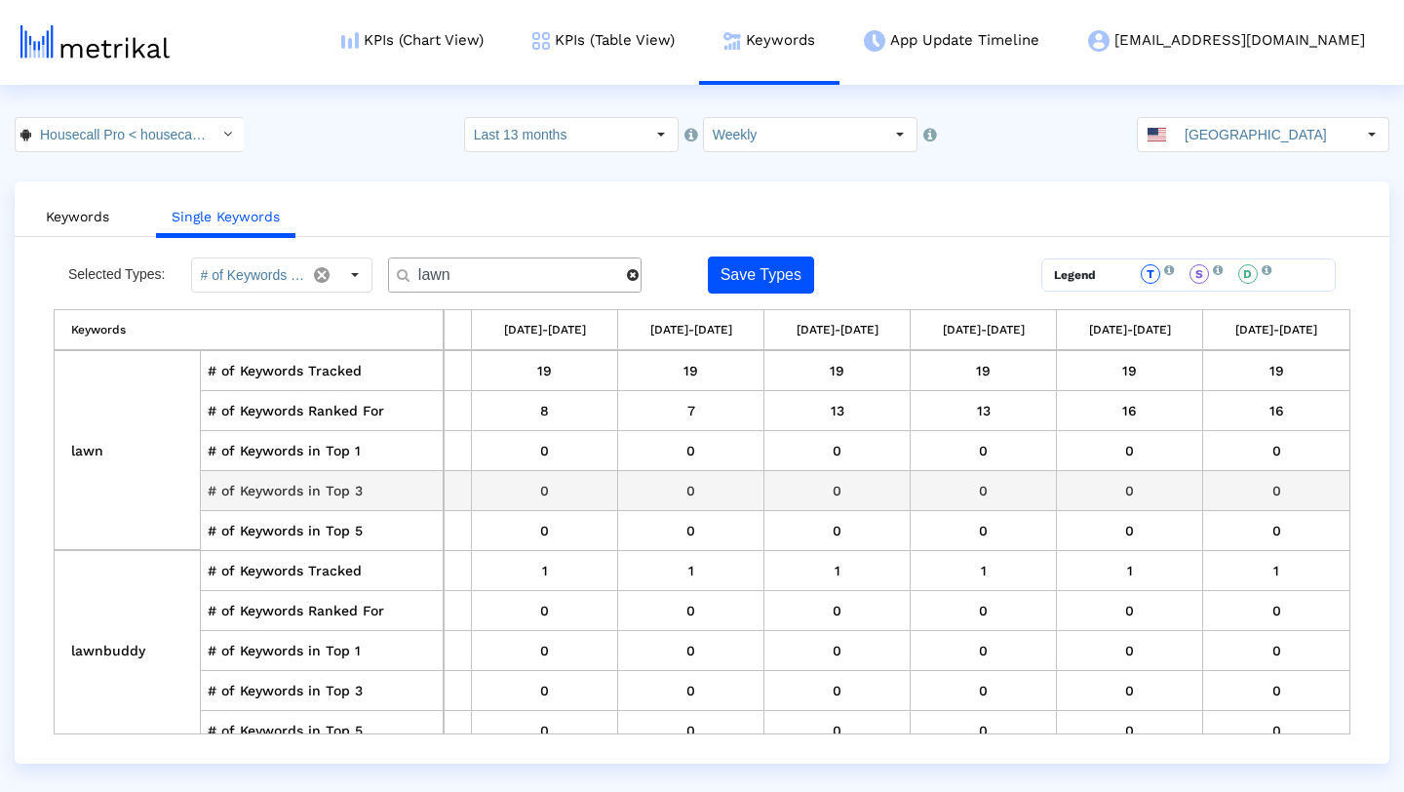
scroll to position [0, 2758]
drag, startPoint x: 469, startPoint y: 275, endPoint x: 398, endPoint y: 275, distance: 71.2
click at [398, 275] on div "lawn" at bounding box center [515, 274] width 254 height 35
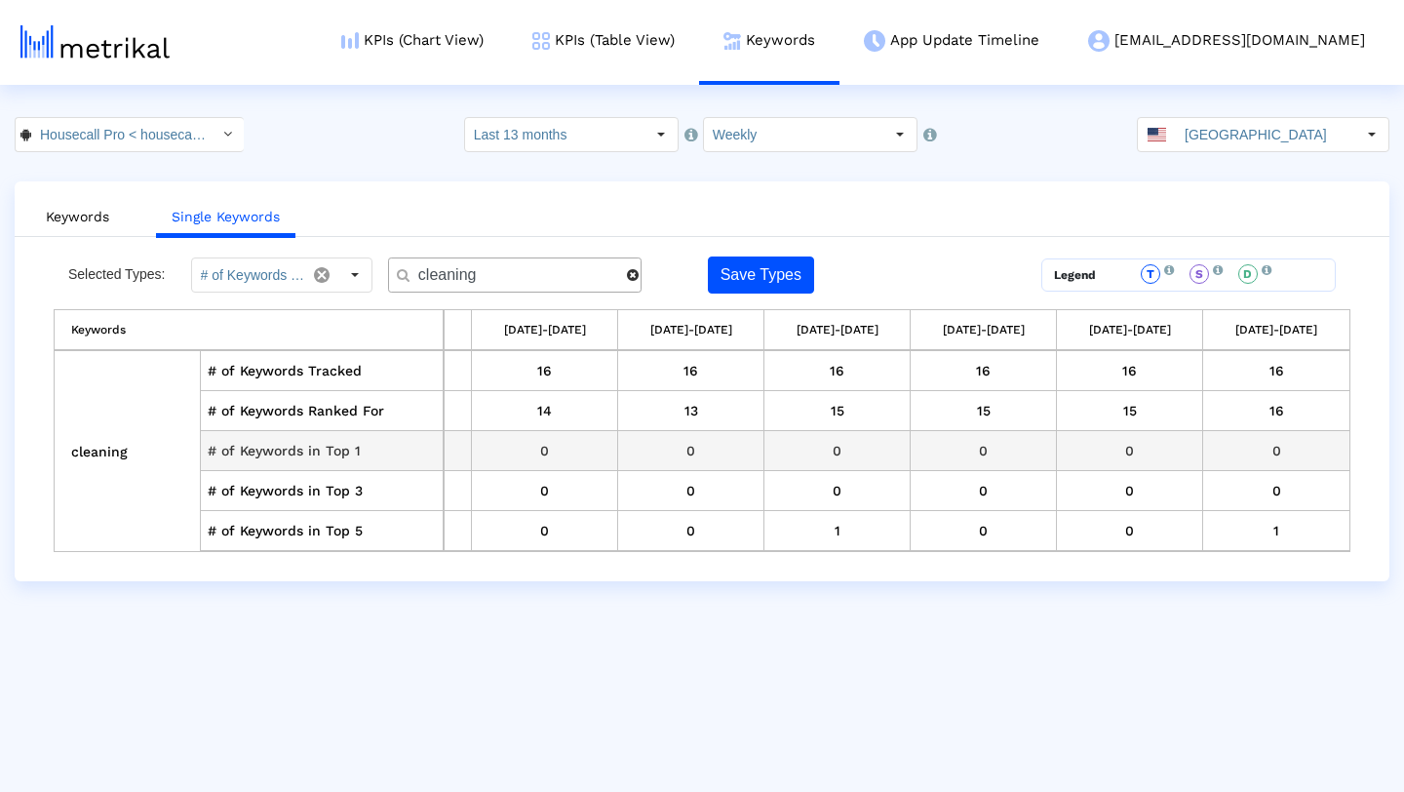
scroll to position [0, 2752]
type input "cleaning"
click at [627, 275] on span at bounding box center [633, 275] width 12 height 14
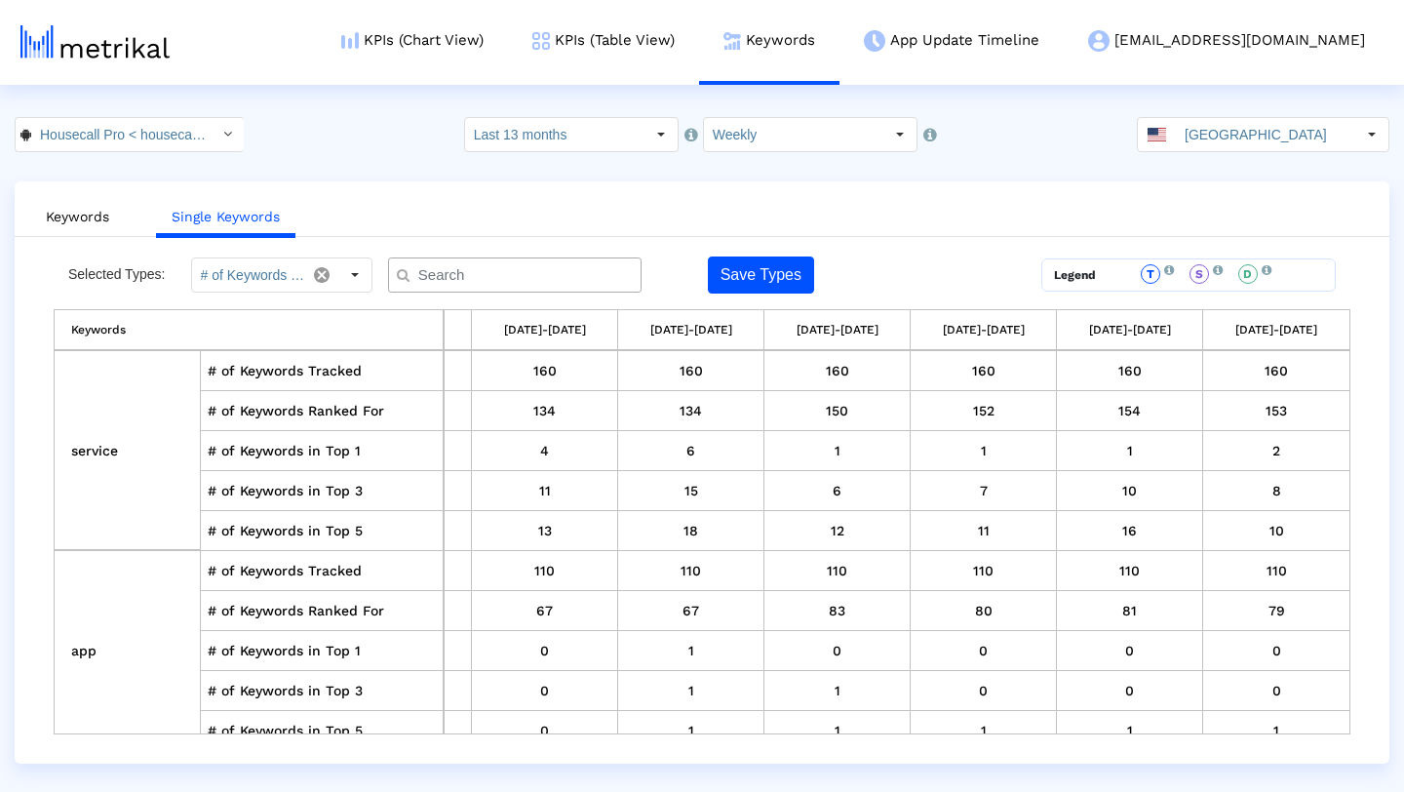
click at [531, 276] on input "text" at bounding box center [519, 275] width 229 height 20
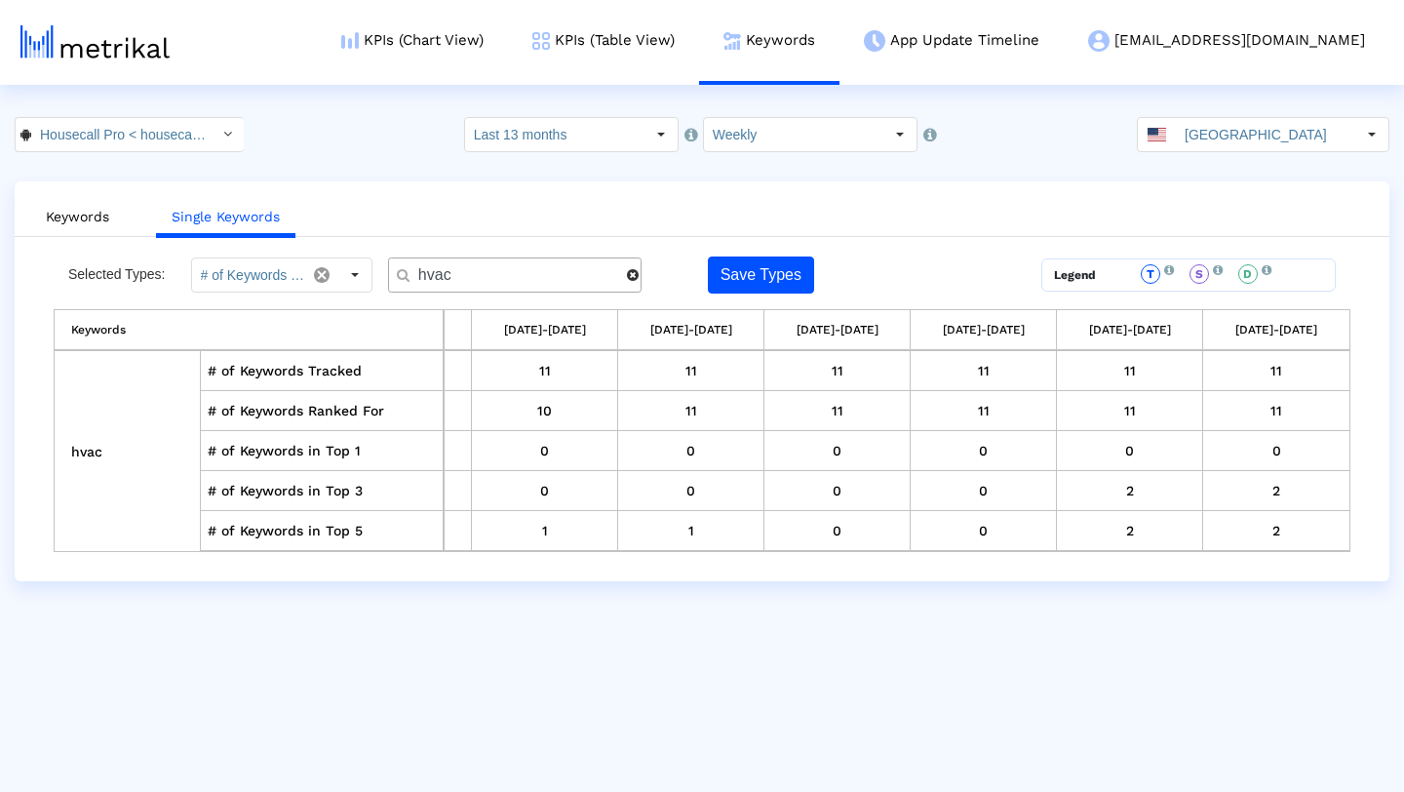
type input "hvac"
click at [486, 276] on input "hvac" at bounding box center [516, 275] width 222 height 20
